Goal: Navigation & Orientation: Find specific page/section

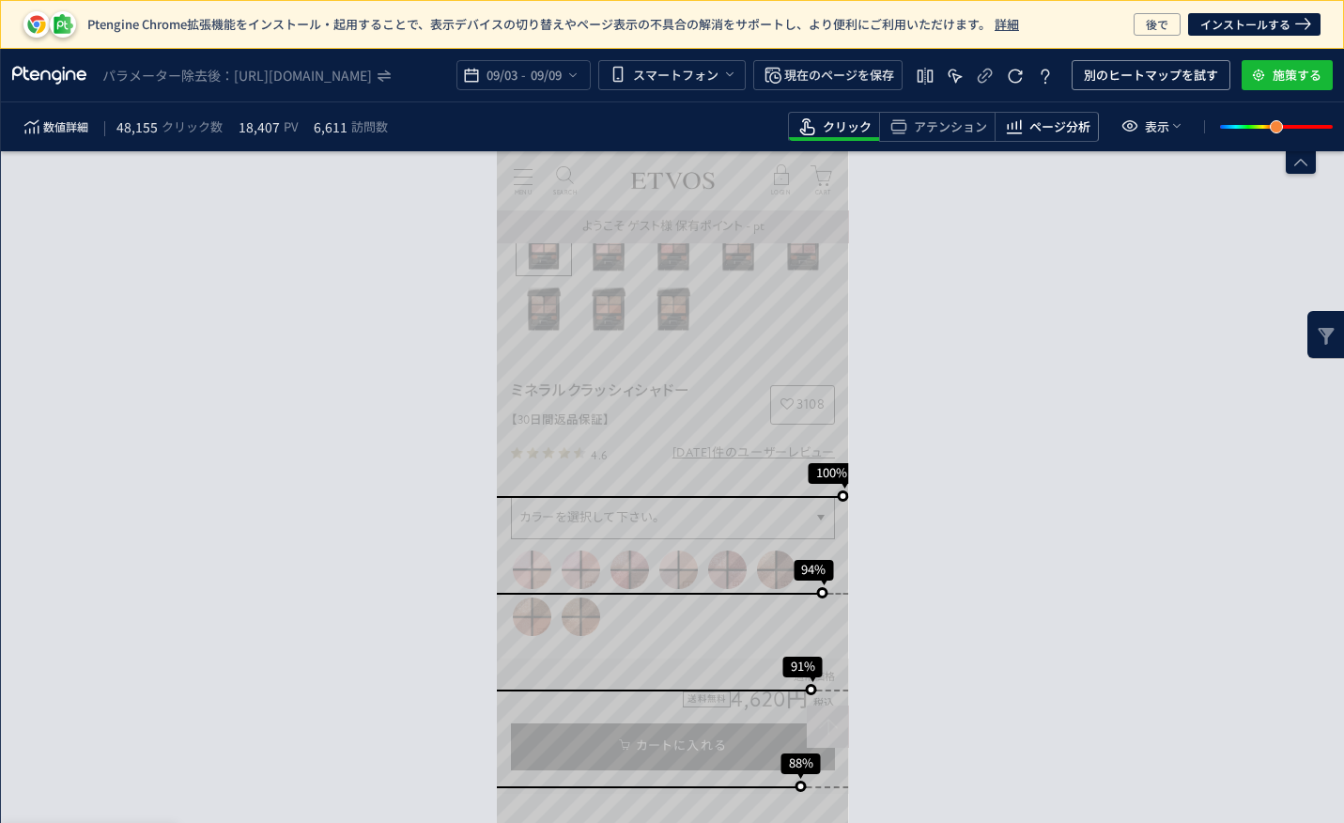
click at [1040, 128] on span "ページ分析" at bounding box center [1059, 127] width 61 height 18
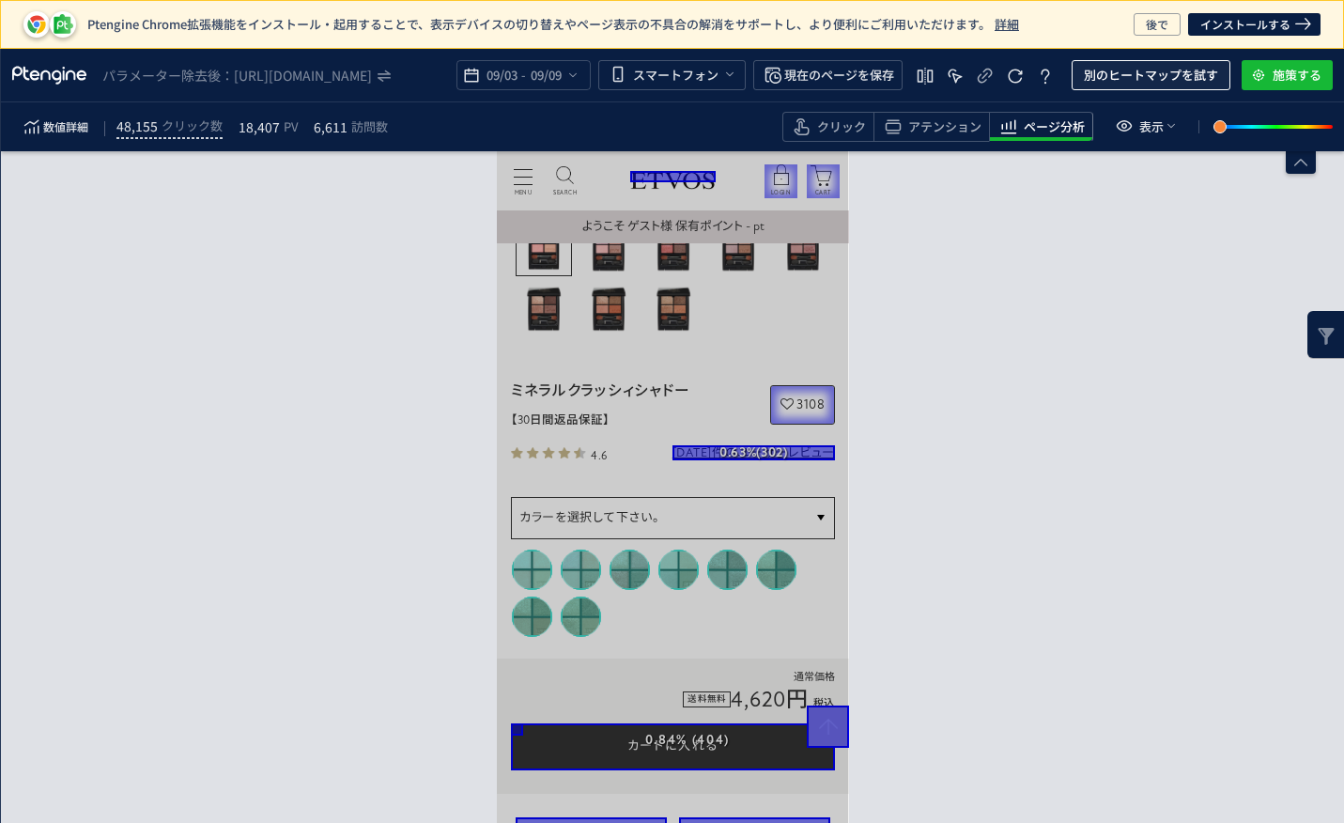
click at [1139, 71] on span "別のヒートマップを試す" at bounding box center [1151, 75] width 134 height 30
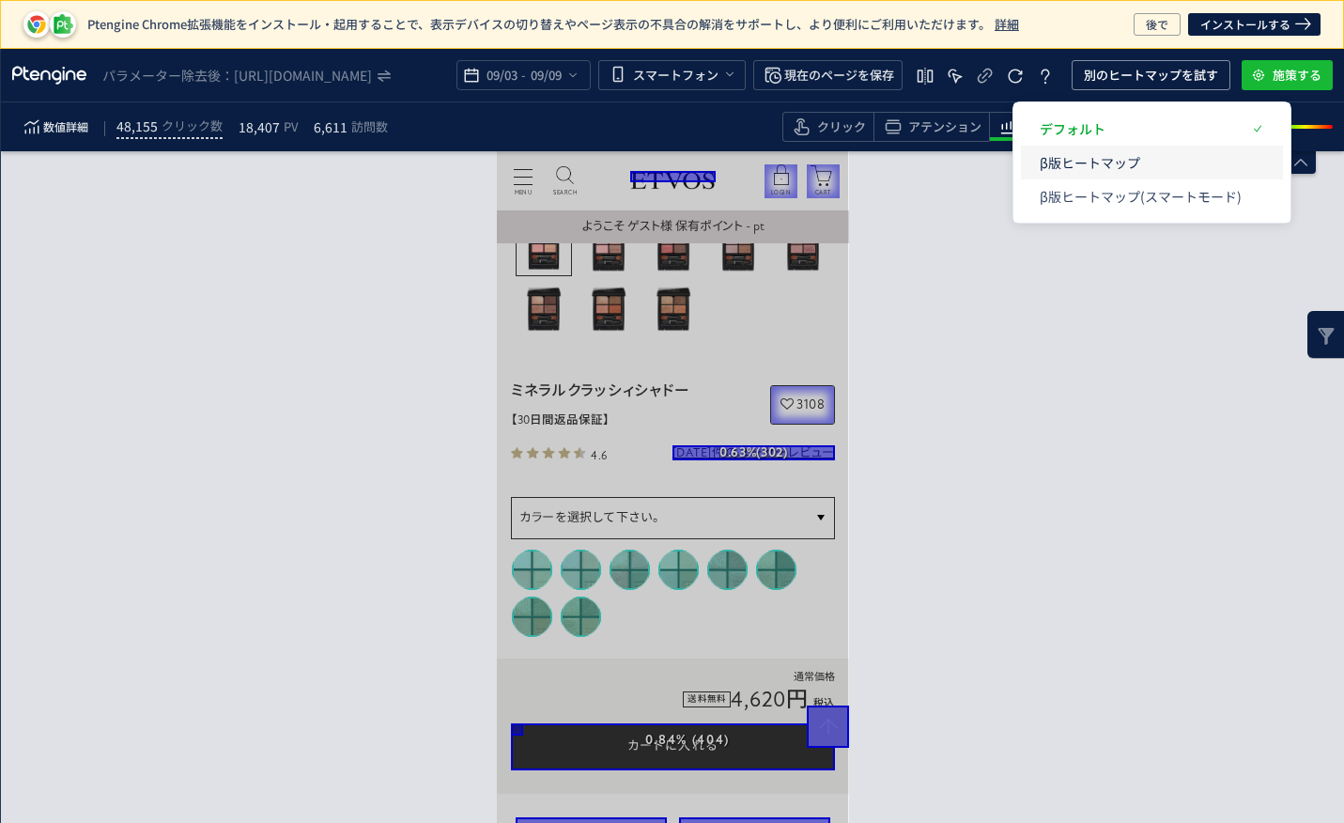
click at [1111, 153] on p "β版ヒートマップ" at bounding box center [1141, 163] width 202 height 34
